Goal: Information Seeking & Learning: Learn about a topic

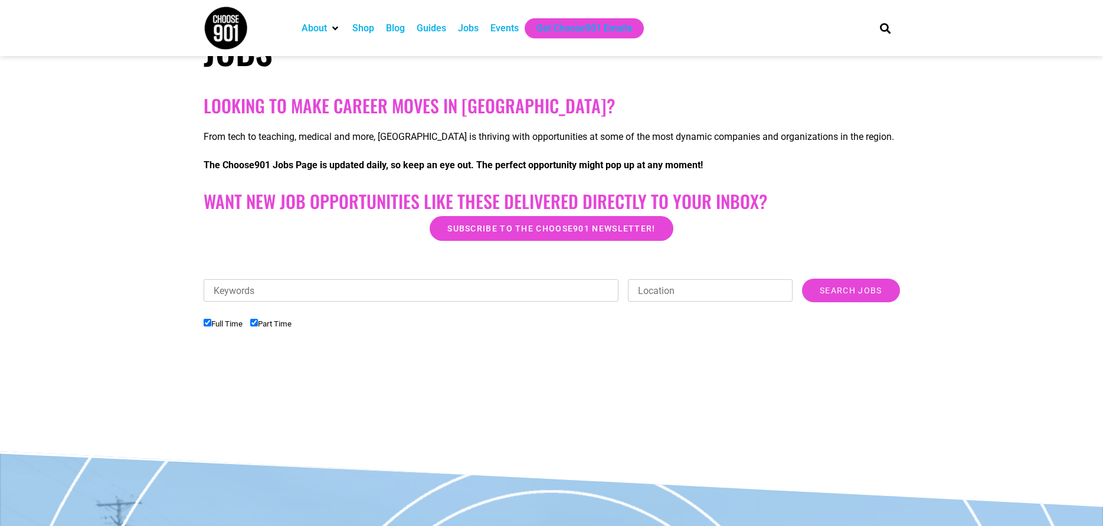
scroll to position [236, 0]
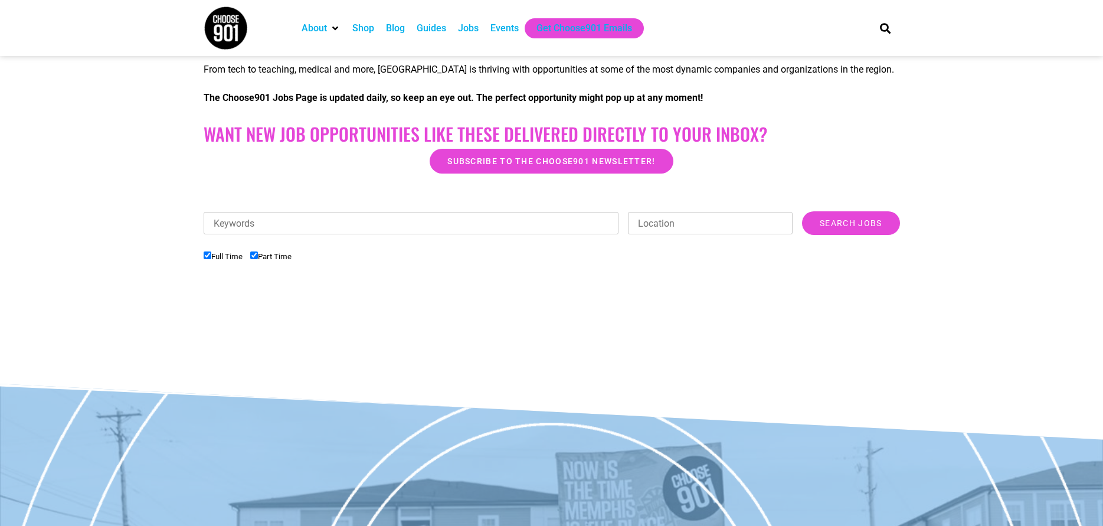
click at [260, 218] on input "Keywords" at bounding box center [411, 223] width 415 height 22
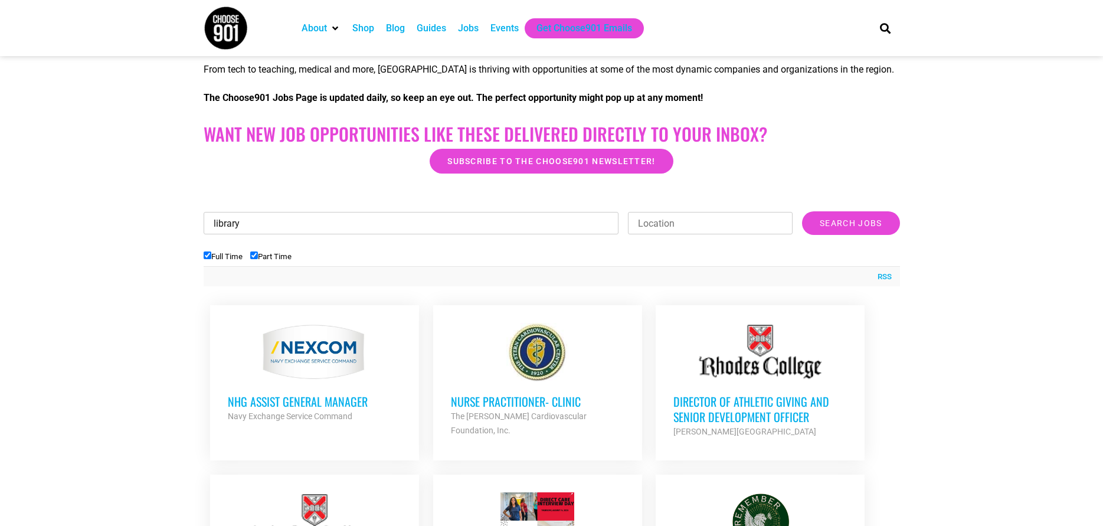
type input "library"
click at [802, 211] on input "Search Jobs" at bounding box center [850, 223] width 97 height 24
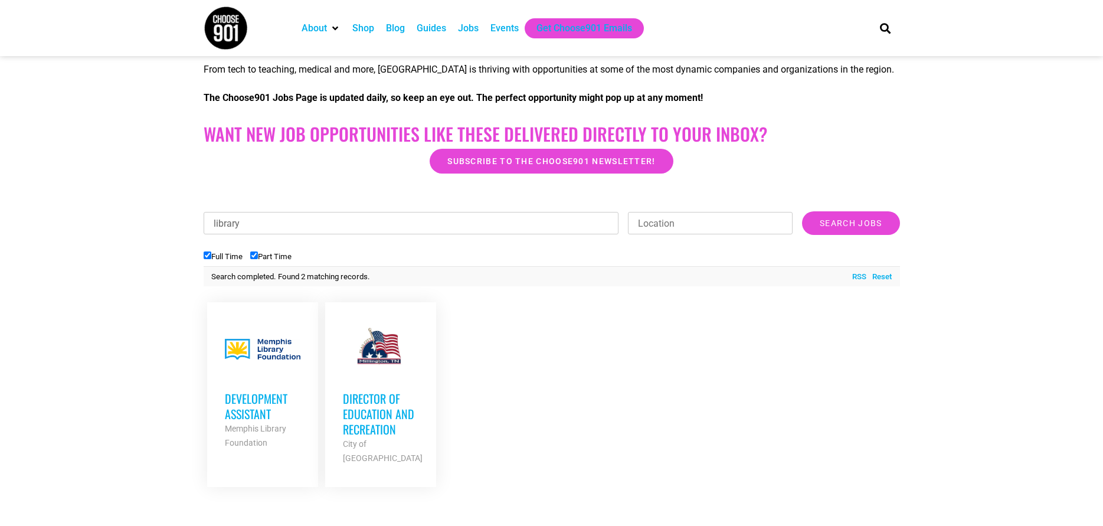
click at [367, 401] on h3 "Director of Education and Recreation" at bounding box center [381, 414] width 76 height 46
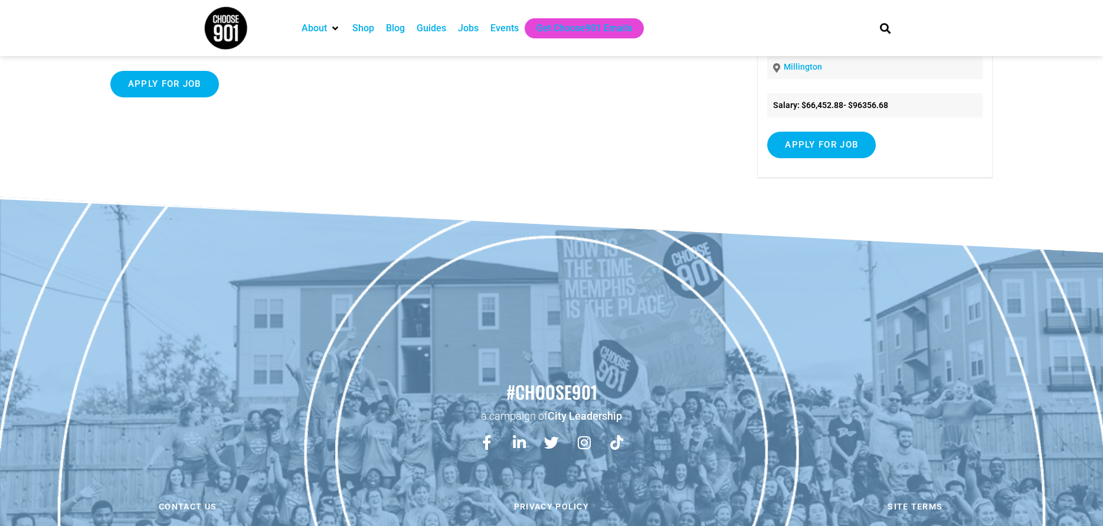
scroll to position [196, 0]
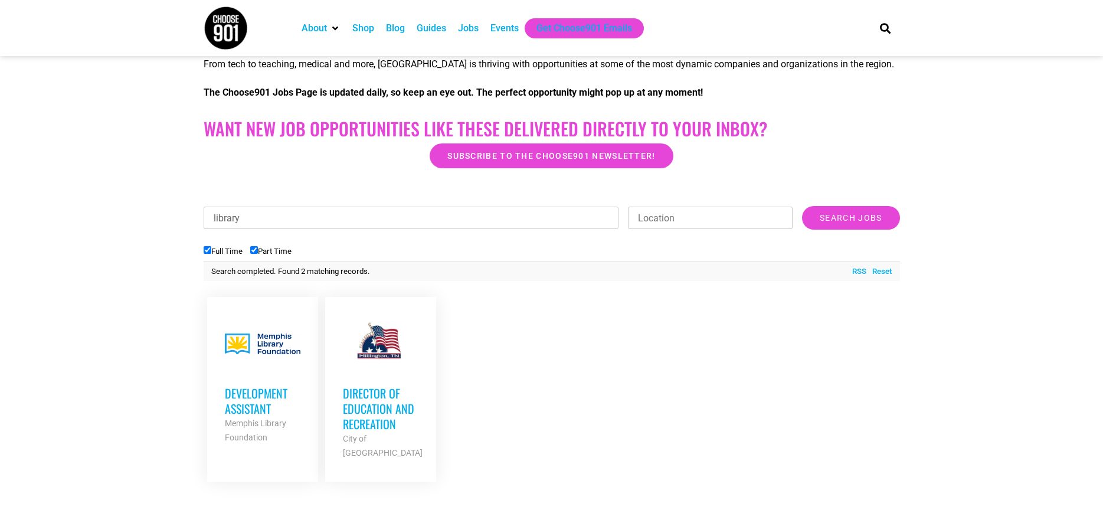
click at [266, 345] on div at bounding box center [263, 344] width 76 height 59
